Goal: Find specific page/section: Find specific page/section

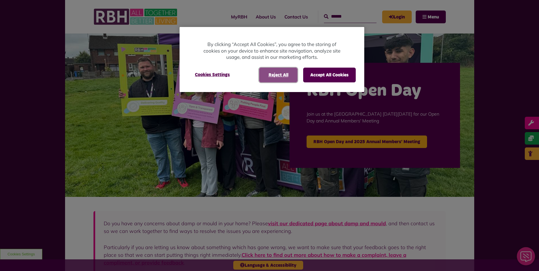
click at [290, 81] on button "Reject All" at bounding box center [278, 75] width 38 height 15
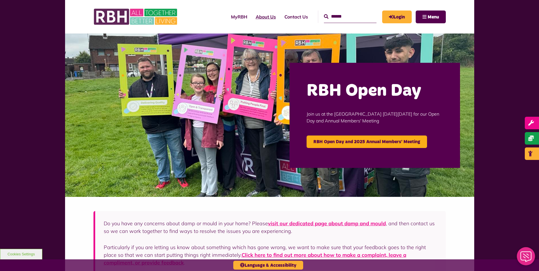
click at [258, 16] on link "About Us" at bounding box center [265, 16] width 29 height 15
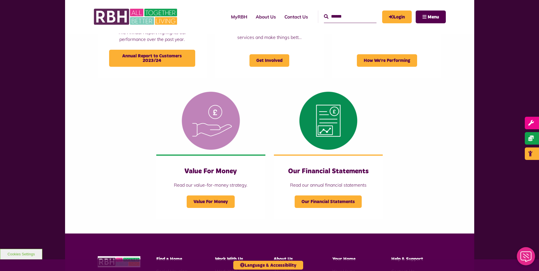
scroll to position [619, 0]
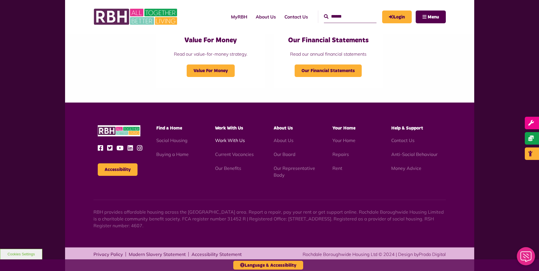
click at [227, 142] on link "Work With Us" at bounding box center [230, 140] width 30 height 6
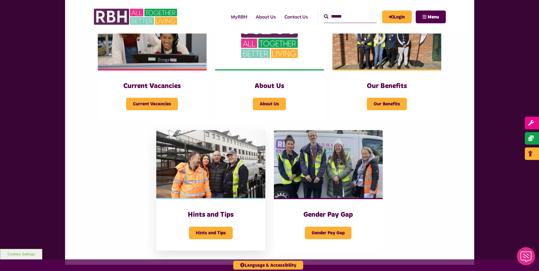
scroll to position [316, 0]
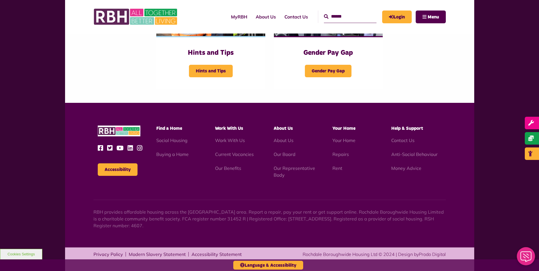
click at [236, 151] on li "Current Vacancies" at bounding box center [240, 154] width 50 height 7
click at [236, 152] on link "Current Vacancies" at bounding box center [234, 154] width 39 height 6
